Goal: Find specific page/section: Find specific page/section

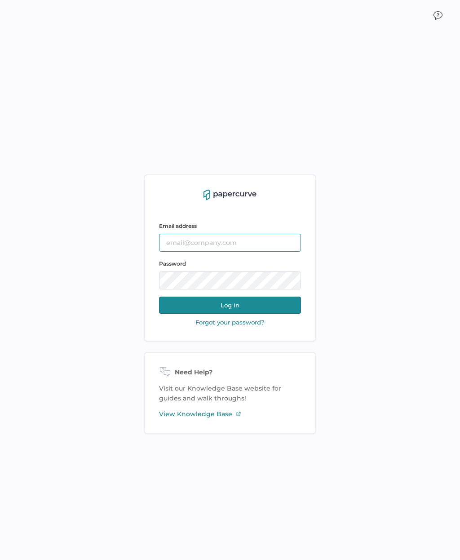
click at [201, 252] on input "text" at bounding box center [230, 243] width 142 height 18
type input "jeffrey.kent@papercurve.com"
click at [238, 314] on button "Log in" at bounding box center [230, 305] width 142 height 17
click at [236, 314] on button "Log in" at bounding box center [230, 305] width 142 height 17
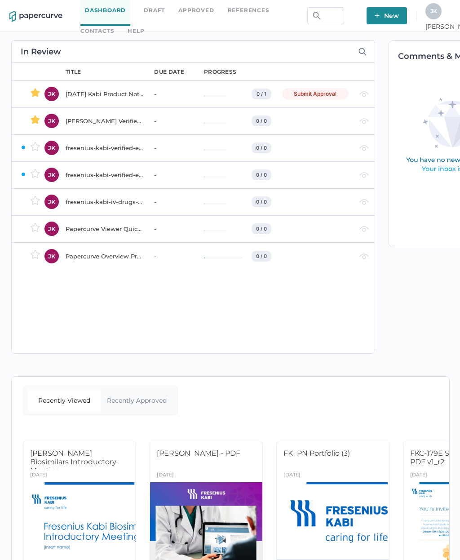
click at [114, 26] on link "Contacts" at bounding box center [97, 31] width 34 height 10
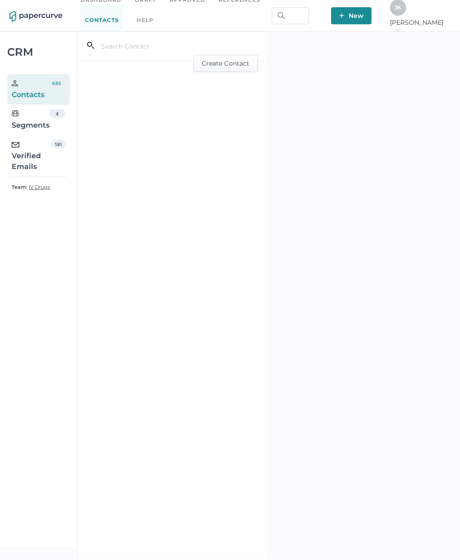
click at [24, 158] on div "Verified Emails" at bounding box center [32, 156] width 40 height 32
